Goal: Information Seeking & Learning: Understand process/instructions

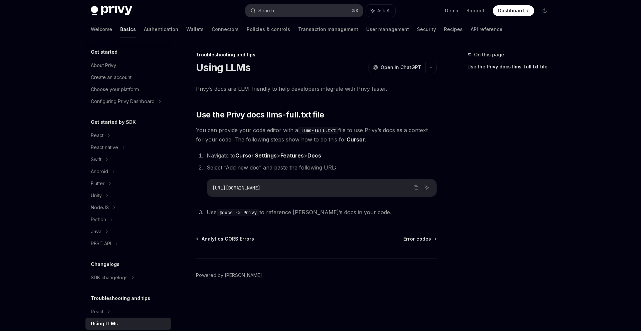
type textarea "*"
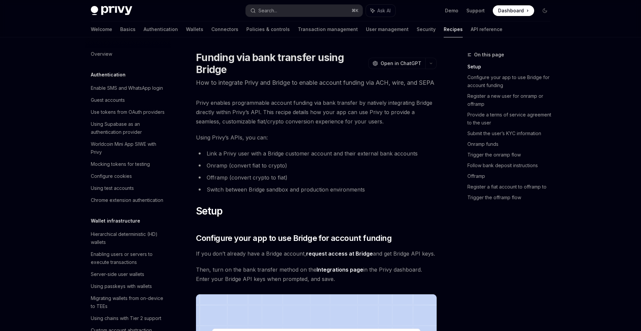
click at [290, 88] on p "How to integrate Privy and Bridge to enable account funding via ACH, wire, and …" at bounding box center [316, 82] width 241 height 9
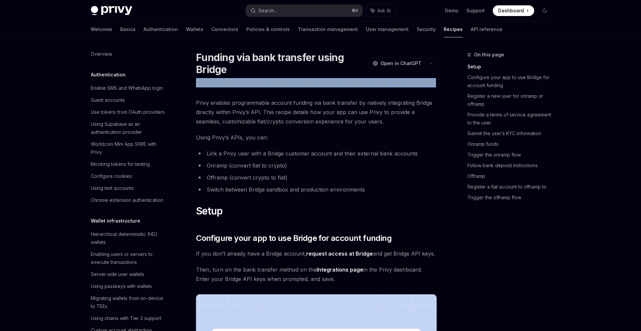
click at [290, 88] on p "How to integrate Privy and Bridge to enable account funding via ACH, wire, and …" at bounding box center [316, 82] width 241 height 9
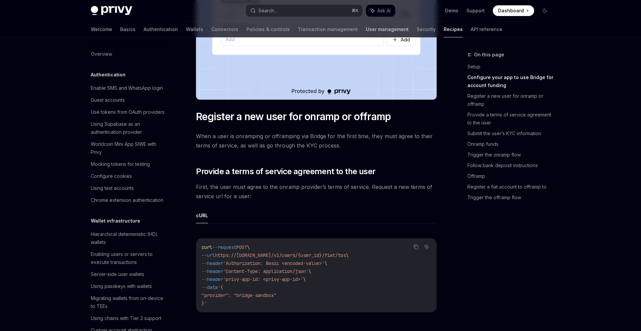
scroll to position [239, 0]
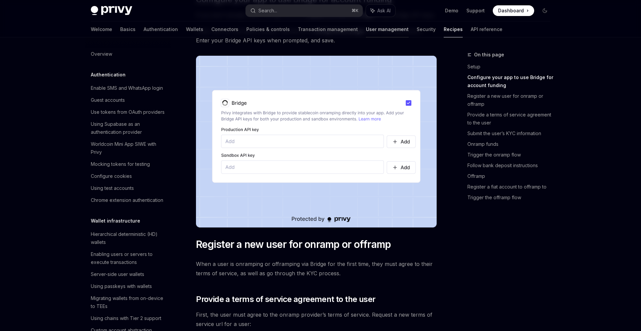
type textarea "*"
